Goal: Information Seeking & Learning: Learn about a topic

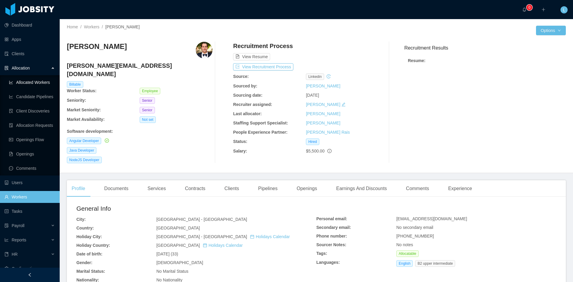
click at [46, 78] on link "Allocated Workers" at bounding box center [32, 82] width 46 height 12
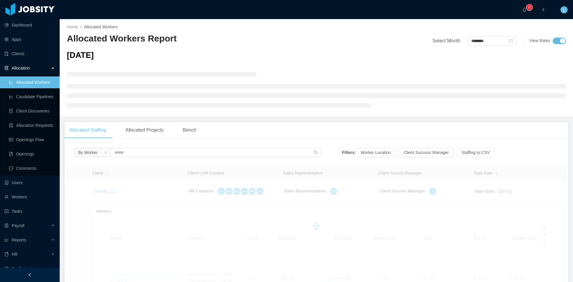
click at [169, 160] on div "By Worker" at bounding box center [198, 154] width 247 height 13
click at [163, 153] on input "text" at bounding box center [216, 153] width 211 height 10
click at [161, 152] on input "text" at bounding box center [216, 153] width 211 height 10
type input "**********"
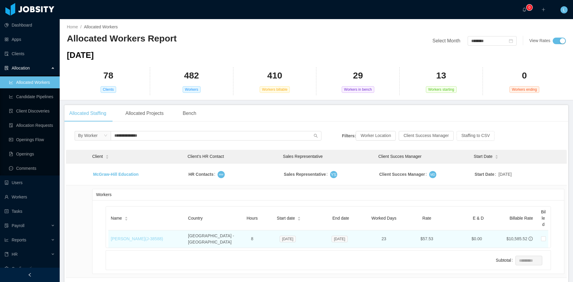
click at [130, 240] on tbody "[PERSON_NAME] Education HR Contacts MW Sales Representative YS Client Succes Ma…" at bounding box center [316, 221] width 501 height 114
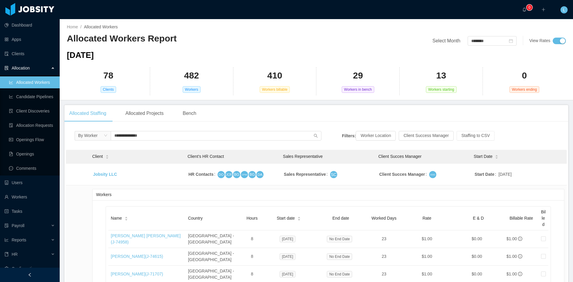
type input "**********"
click at [153, 142] on div "**********" at bounding box center [198, 137] width 247 height 13
click at [154, 138] on input "**********" at bounding box center [216, 136] width 211 height 10
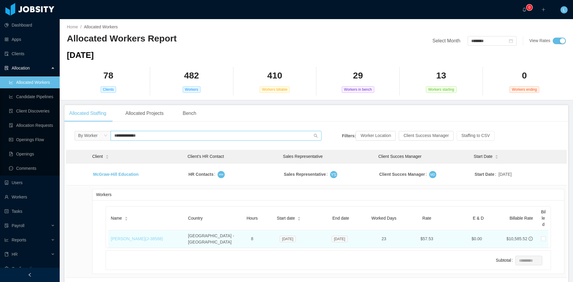
type input "**********"
click at [143, 241] on link "[PERSON_NAME] (J- 38588 )" at bounding box center [137, 238] width 52 height 5
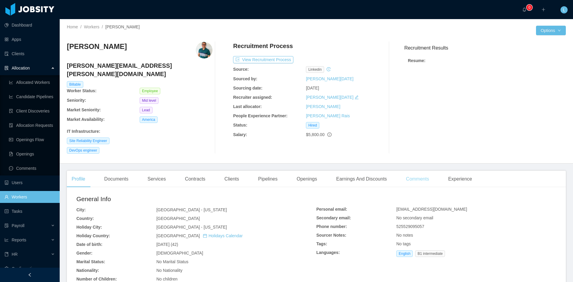
click at [412, 171] on div "Comments" at bounding box center [417, 179] width 33 height 17
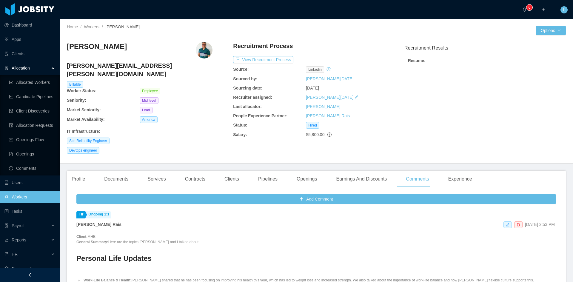
click at [99, 156] on main "Home / Workers / [PERSON_NAME] / Options [PERSON_NAME] [PERSON_NAME][EMAIL_ADDR…" at bounding box center [316, 150] width 513 height 263
click at [87, 171] on div "Profile" at bounding box center [78, 179] width 23 height 17
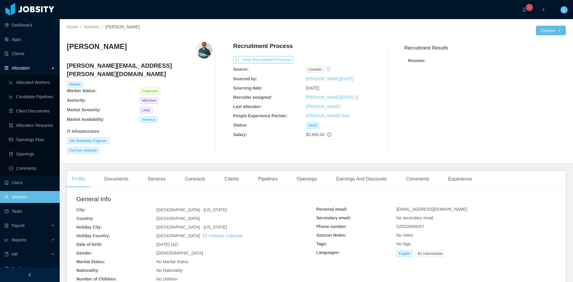
click at [394, 172] on div "Profile Documents Services Contracts Clients Pipelines Openings Earnings And Di…" at bounding box center [272, 179] width 410 height 17
click at [404, 172] on div "Comments" at bounding box center [417, 179] width 33 height 17
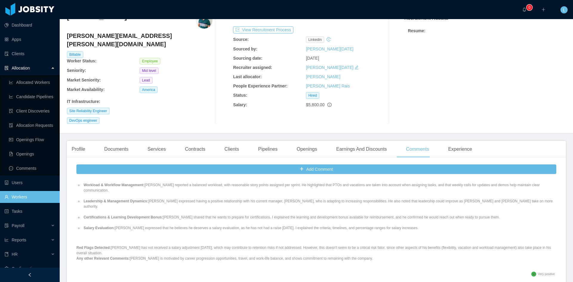
scroll to position [149, 0]
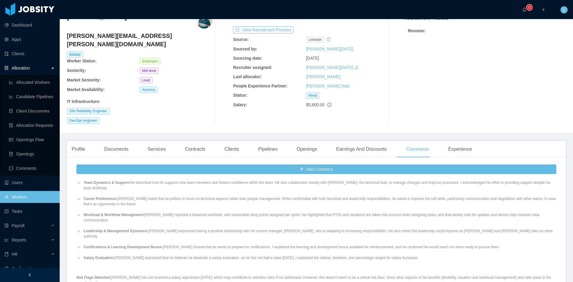
click at [73, 127] on main "Home / Workers / [PERSON_NAME] / Options [PERSON_NAME] [PERSON_NAME][EMAIL_ADDR…" at bounding box center [316, 120] width 513 height 263
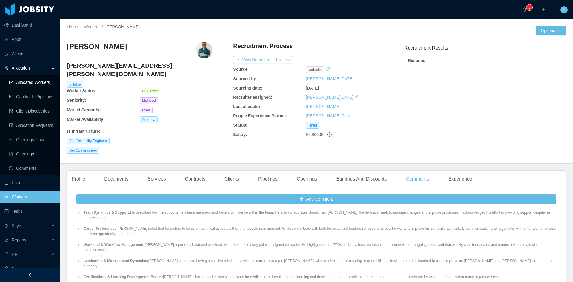
click at [41, 83] on link "Allocated Workers" at bounding box center [32, 82] width 46 height 12
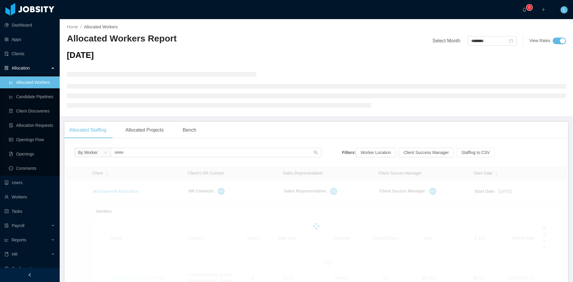
click at [109, 170] on div "Client" at bounding box center [100, 173] width 17 height 6
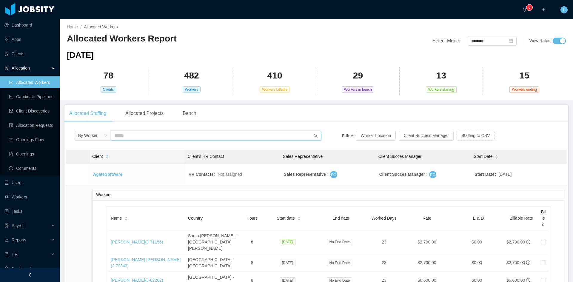
click at [158, 132] on input "text" at bounding box center [216, 136] width 211 height 10
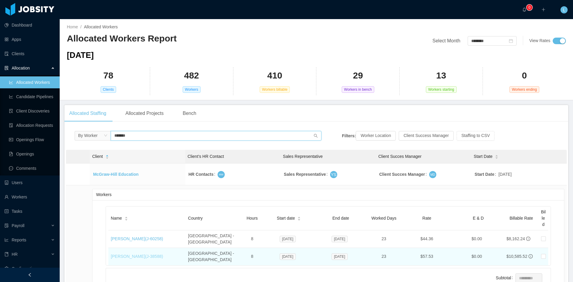
type input "*******"
click at [145, 254] on link "[PERSON_NAME] (J- 38588 )" at bounding box center [137, 256] width 52 height 5
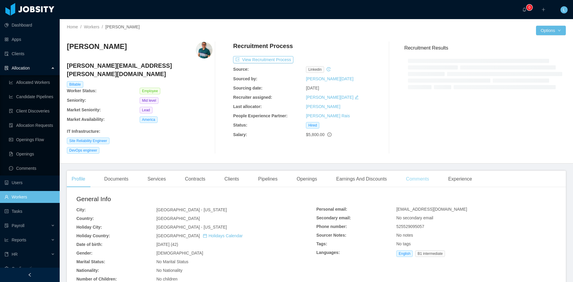
click at [411, 139] on div "Recruitment Results" at bounding box center [483, 98] width 166 height 112
click at [417, 171] on div "Comments" at bounding box center [417, 179] width 33 height 17
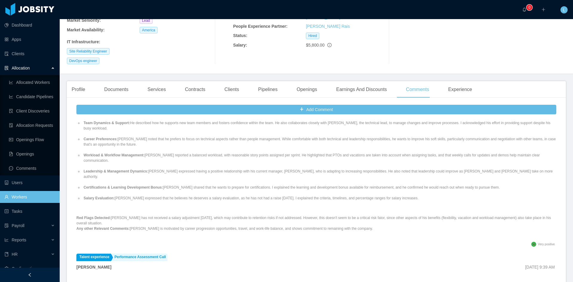
scroll to position [269, 0]
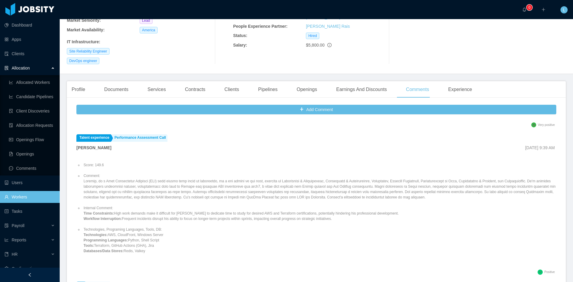
drag, startPoint x: 157, startPoint y: 226, endPoint x: 106, endPoint y: 216, distance: 52.0
click at [106, 227] on li "Technologies, Programing Languages, Tools, DB: Technologies: AWS, CloudFront, W…" at bounding box center [319, 240] width 474 height 27
copy li "AWS, CloudFront, Windows Server Programming Languages: Python, Shell Script Too…"
click at [94, 178] on li "Comment:" at bounding box center [319, 186] width 474 height 27
click at [93, 211] on strong "Time Constraints:" at bounding box center [99, 213] width 30 height 4
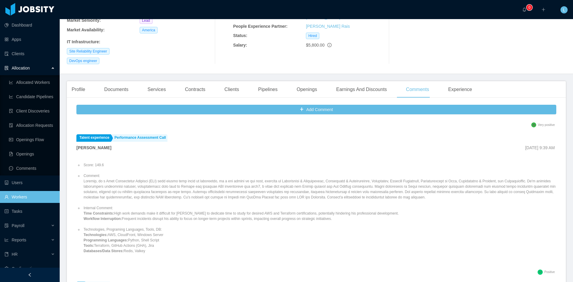
click at [89, 205] on li "Internal Comment: Time Constraints: High work demands make it difficult for [PE…" at bounding box center [319, 213] width 474 height 16
click at [83, 179] on li "Comment:" at bounding box center [319, 186] width 474 height 27
